Goal: Check status: Check status

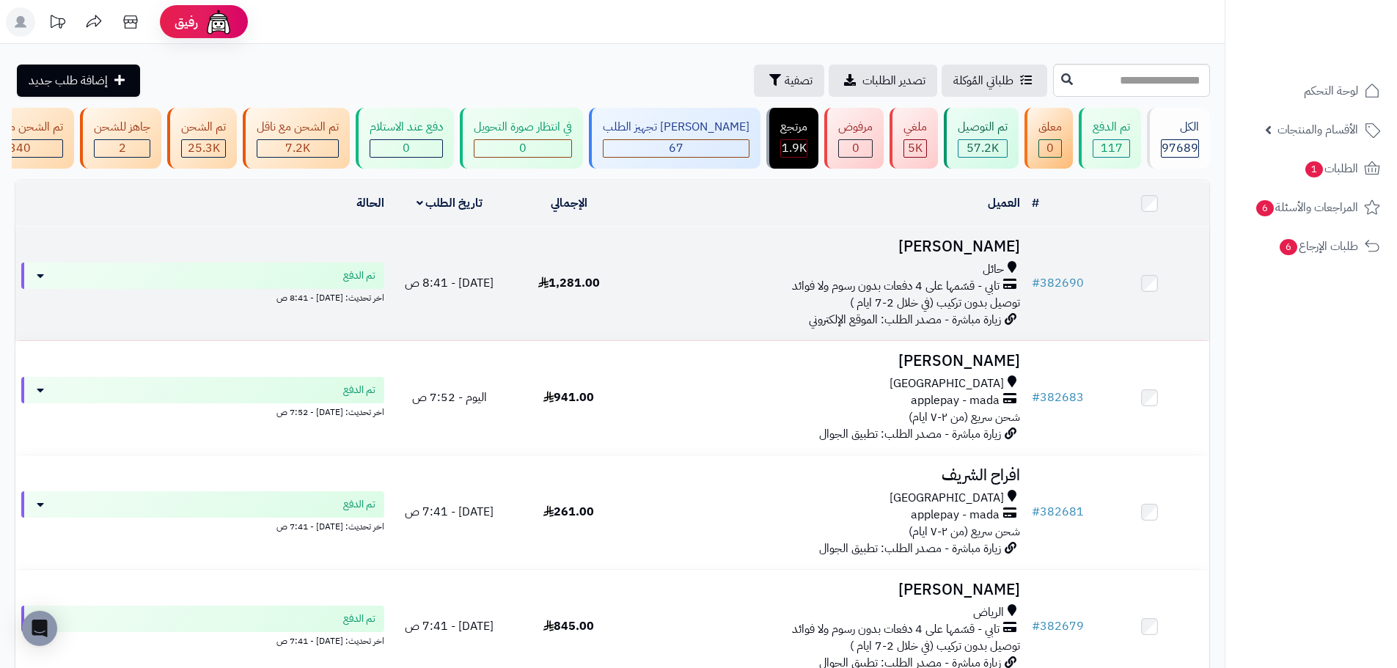
click at [690, 303] on div "حائل تابي - قسّمها على 4 دفعات بدون رسوم ولا فوائد توصيل بدون تركيب (في خلال 2-…" at bounding box center [827, 286] width 386 height 51
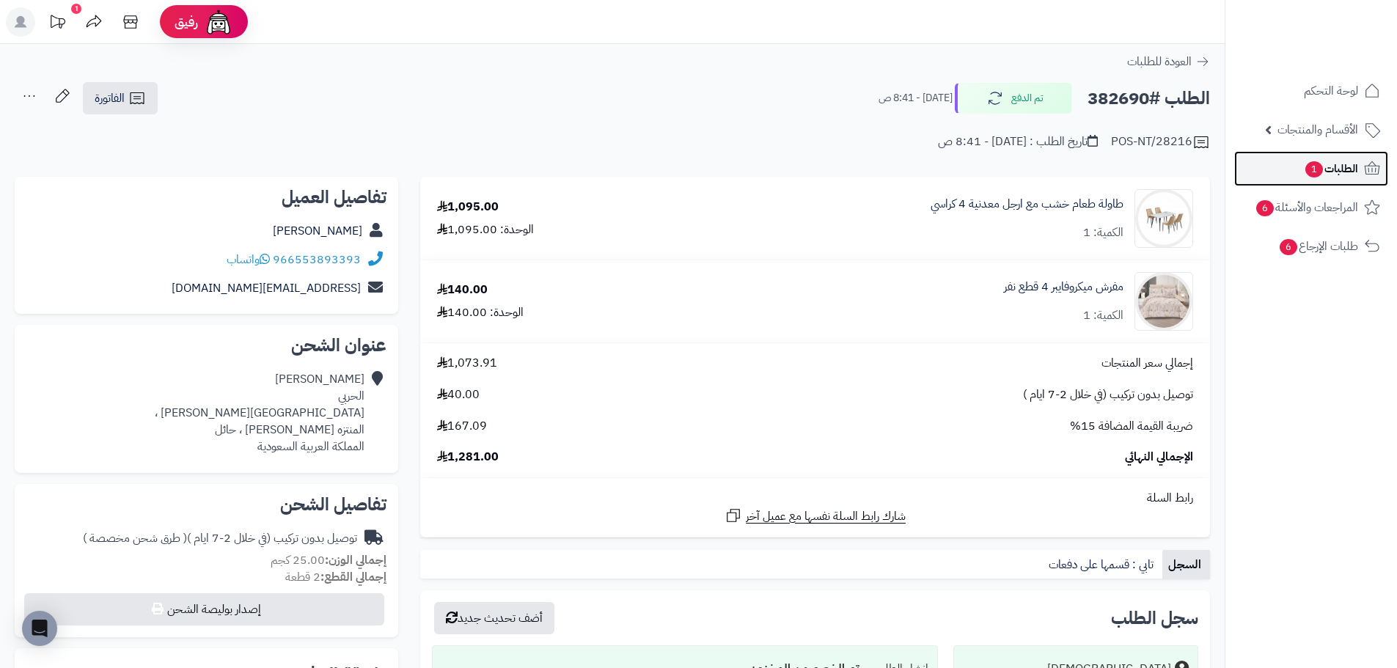
click at [1331, 174] on span "الطلبات 1" at bounding box center [1331, 168] width 54 height 21
